Goal: Find specific page/section: Find specific page/section

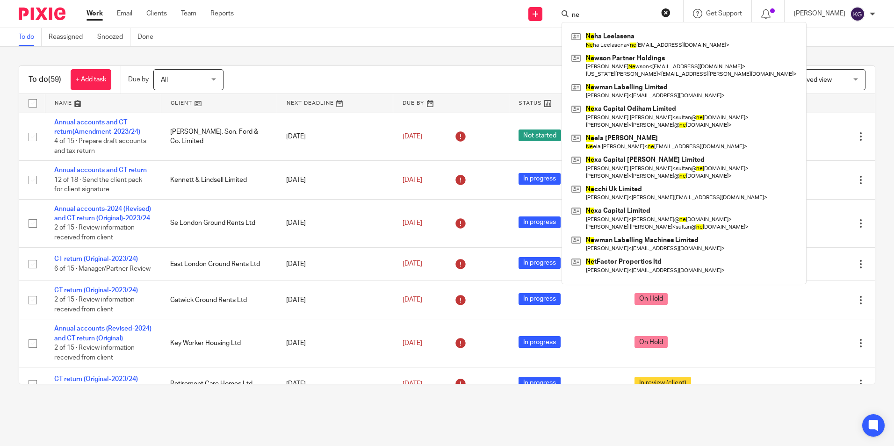
type input "n"
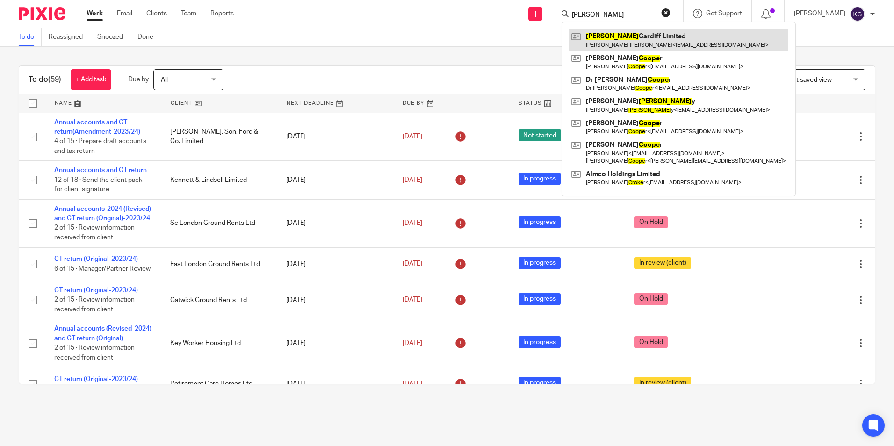
type input "[PERSON_NAME]"
click at [610, 34] on link at bounding box center [678, 40] width 219 height 22
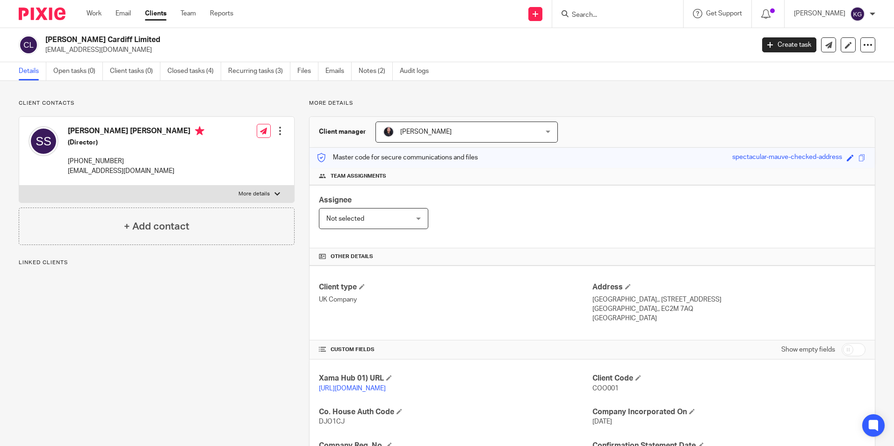
scroll to position [158, 0]
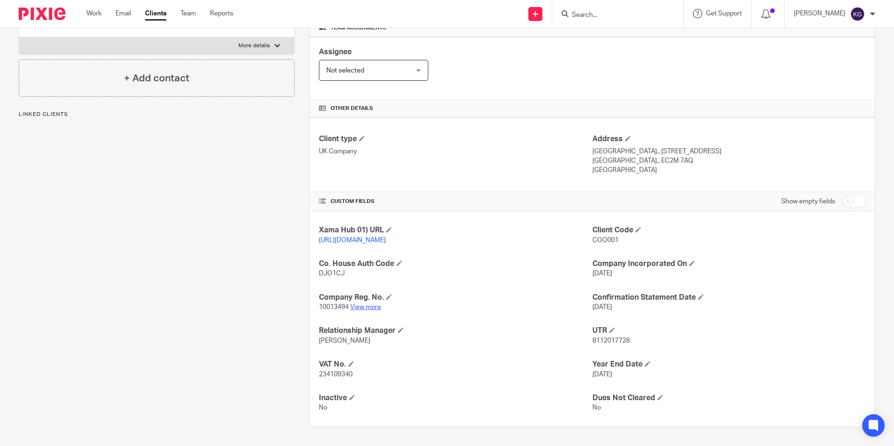
click at [375, 308] on link "View more" at bounding box center [365, 307] width 31 height 7
click at [363, 308] on link "View more" at bounding box center [365, 307] width 31 height 7
